Goal: Book appointment/travel/reservation

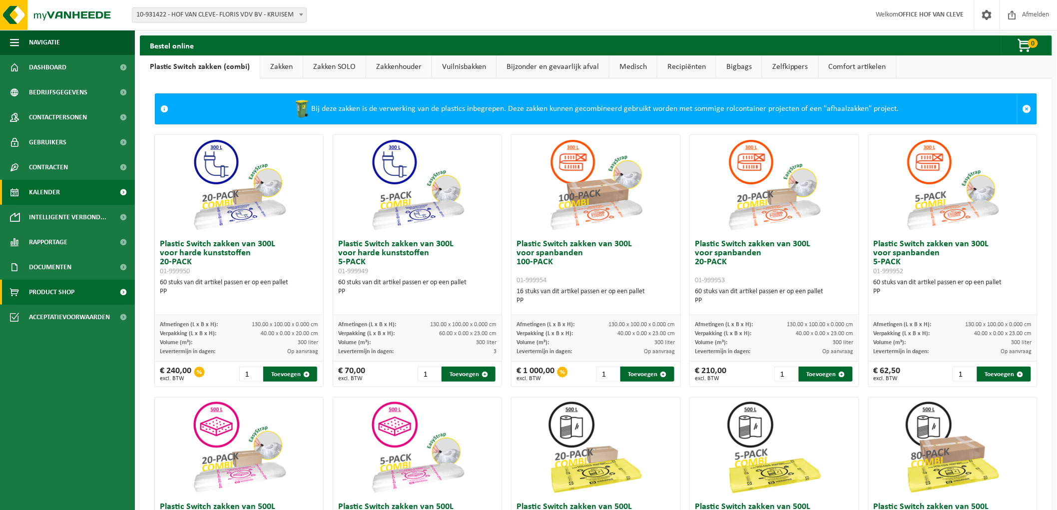
click at [35, 194] on span "Kalender" at bounding box center [44, 192] width 31 height 25
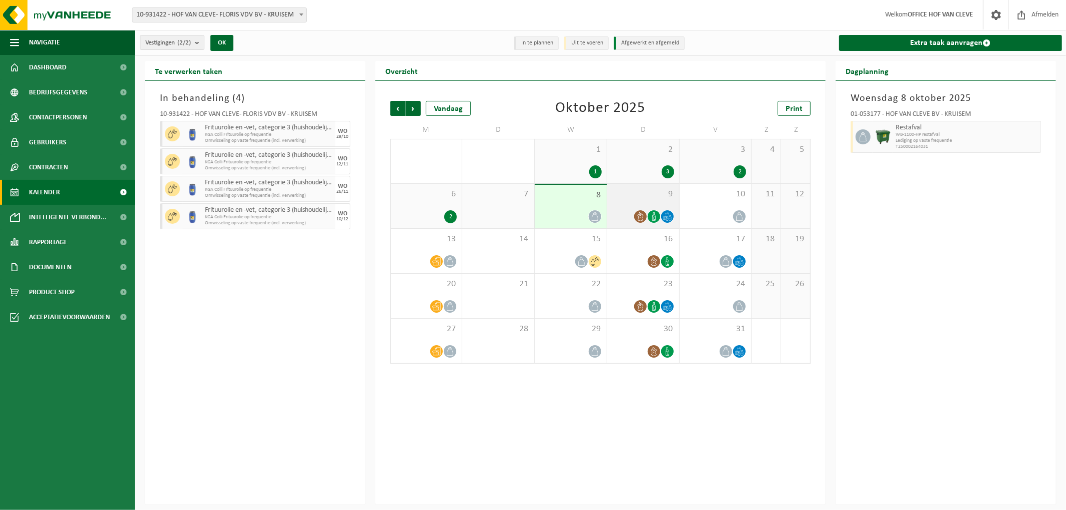
click at [636, 215] on icon at bounding box center [640, 216] width 8 height 8
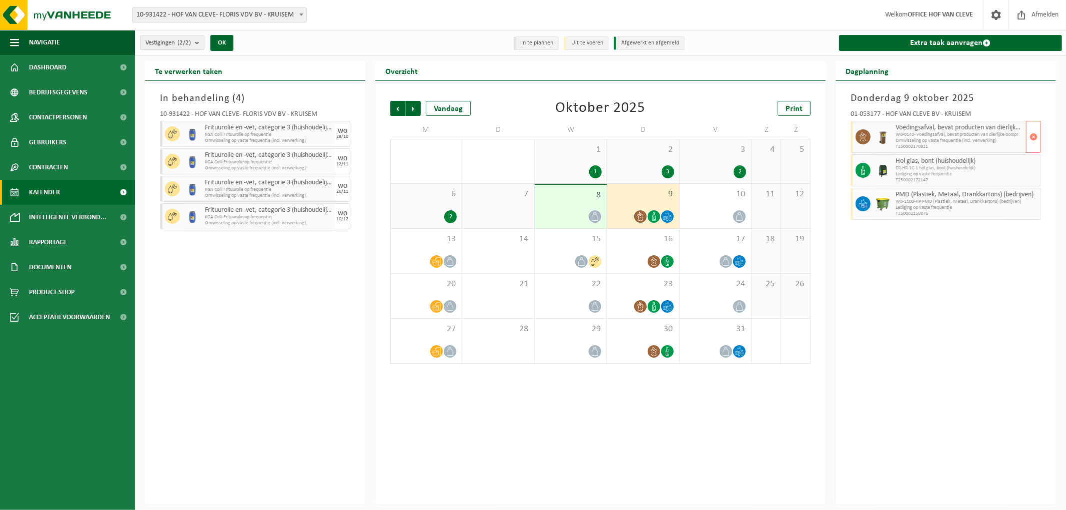
click at [945, 141] on span "Omwisseling op vaste frequentie (incl. verwerking)" at bounding box center [959, 141] width 128 height 6
click at [641, 213] on icon at bounding box center [640, 216] width 8 height 8
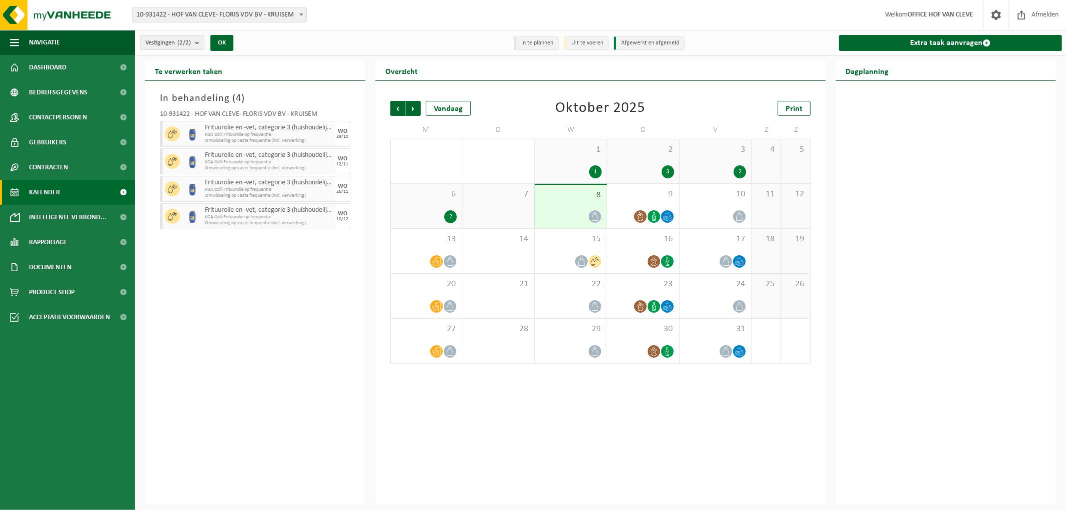
click at [432, 208] on div "6 2" at bounding box center [426, 206] width 71 height 44
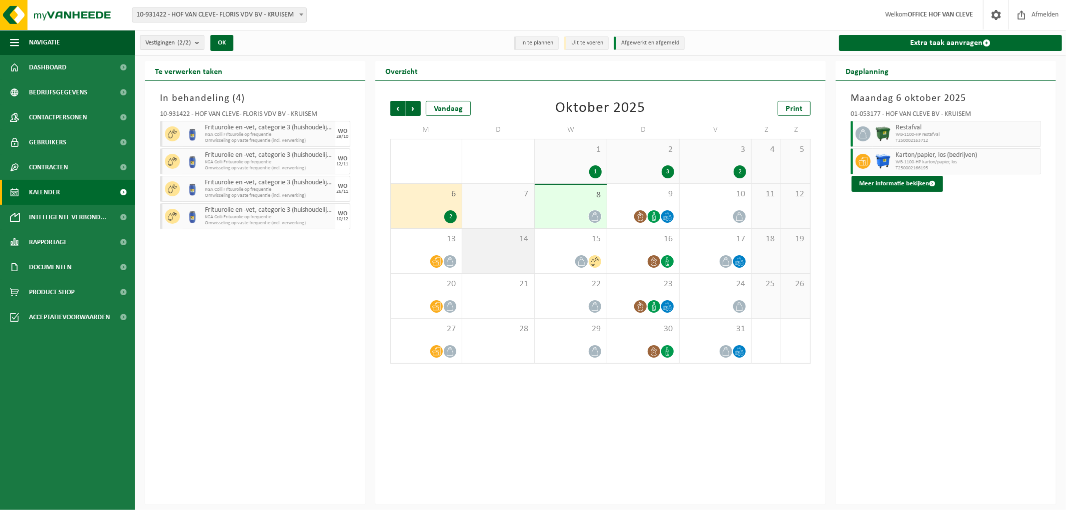
click at [492, 250] on div "14" at bounding box center [498, 251] width 72 height 44
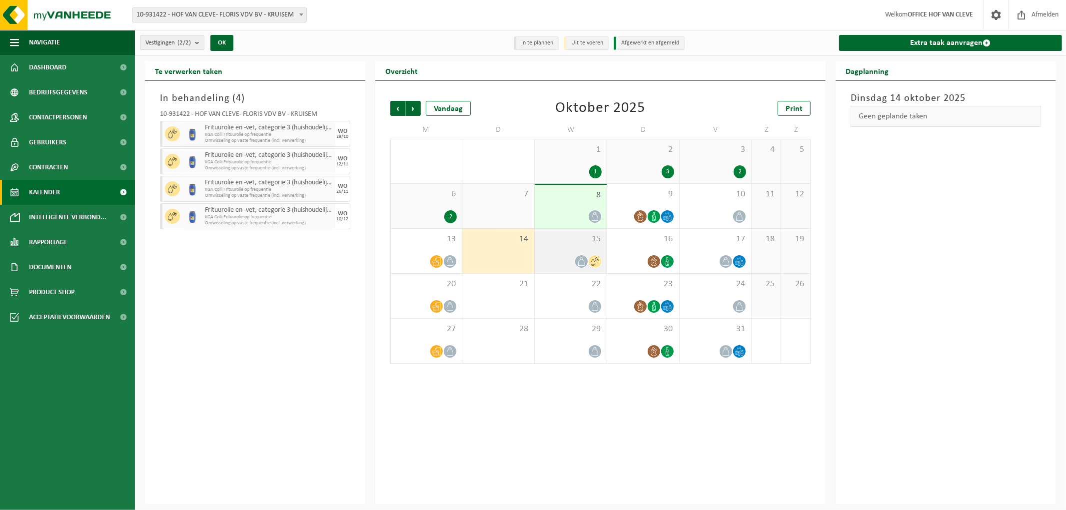
click at [563, 248] on div "15" at bounding box center [571, 251] width 72 height 44
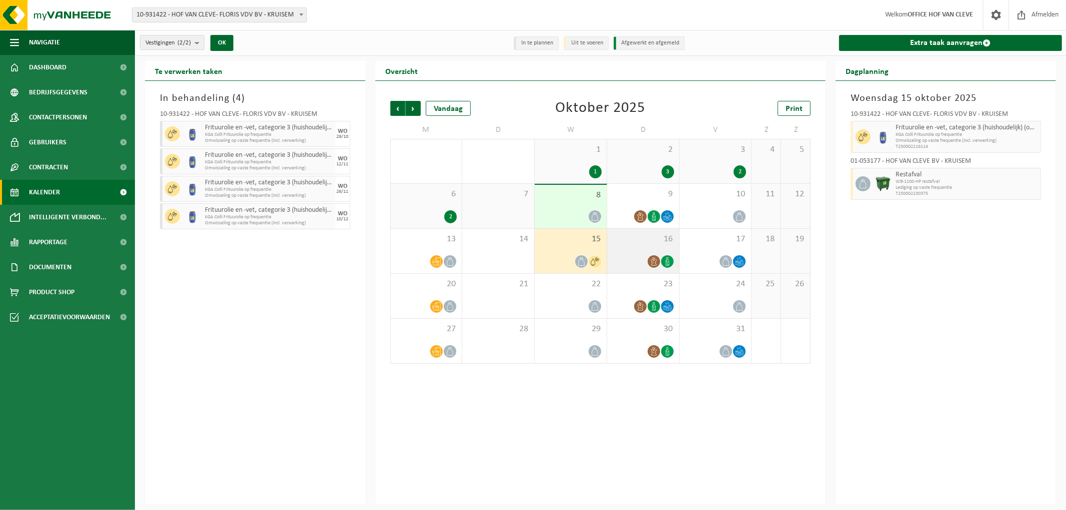
click at [644, 244] on span "16" at bounding box center [643, 239] width 62 height 11
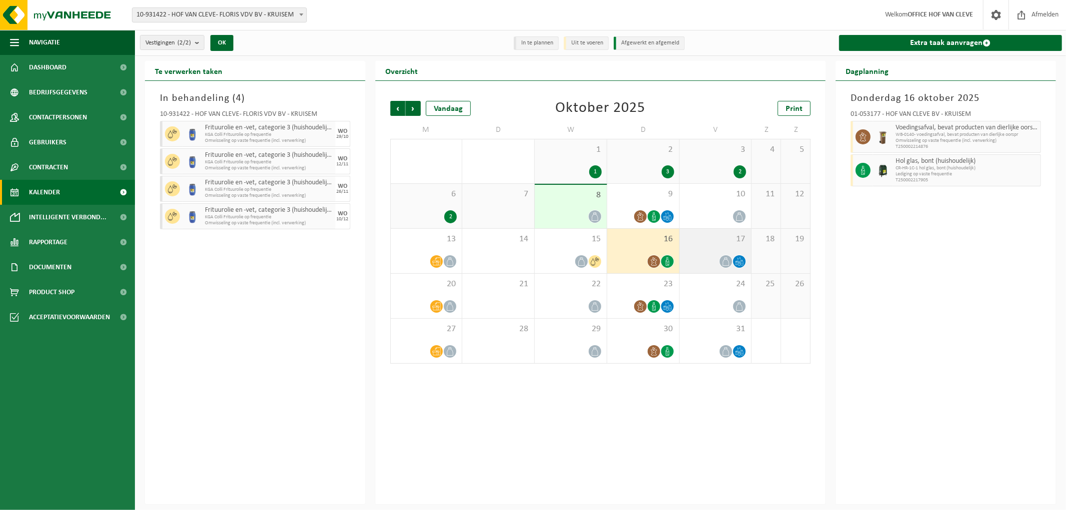
click at [703, 249] on div "17" at bounding box center [716, 251] width 72 height 44
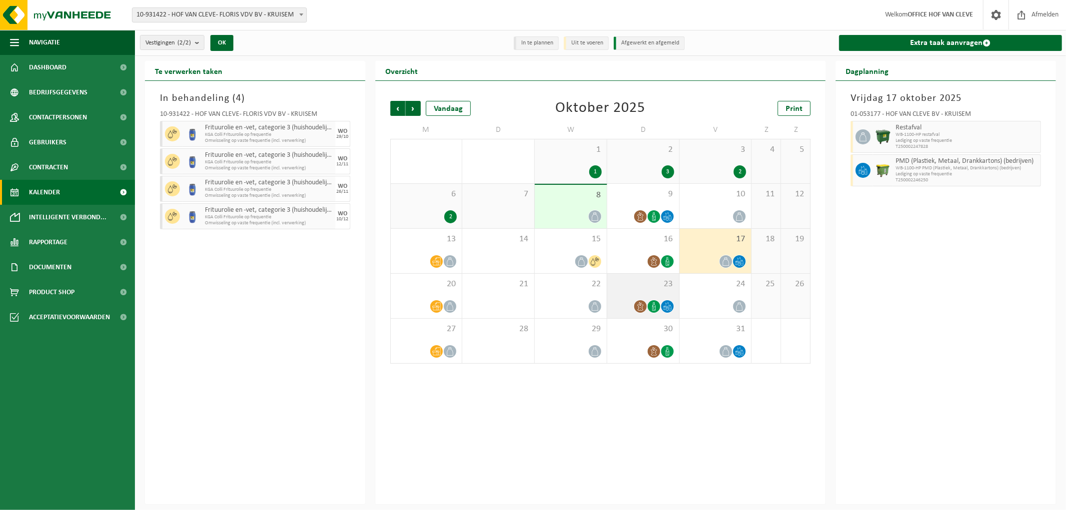
click at [643, 287] on span "23" at bounding box center [643, 284] width 62 height 11
